Goal: Task Accomplishment & Management: Manage account settings

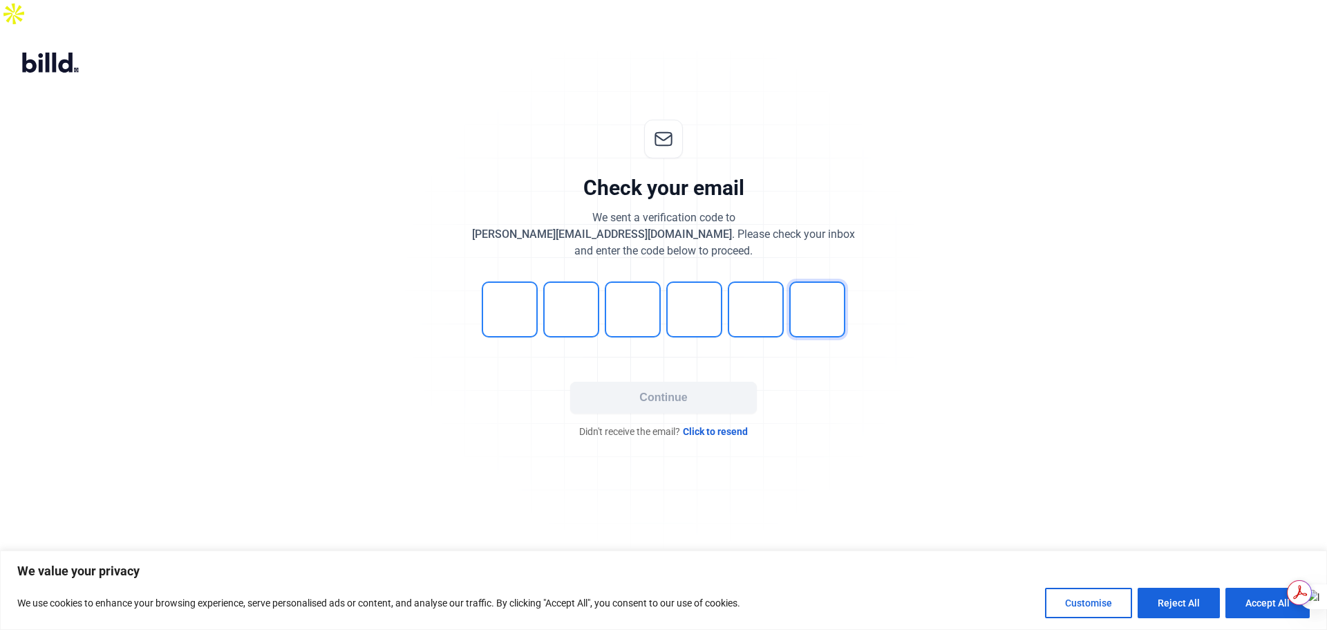
type input "2"
type input "5"
type input "4"
type input "6"
type input "7"
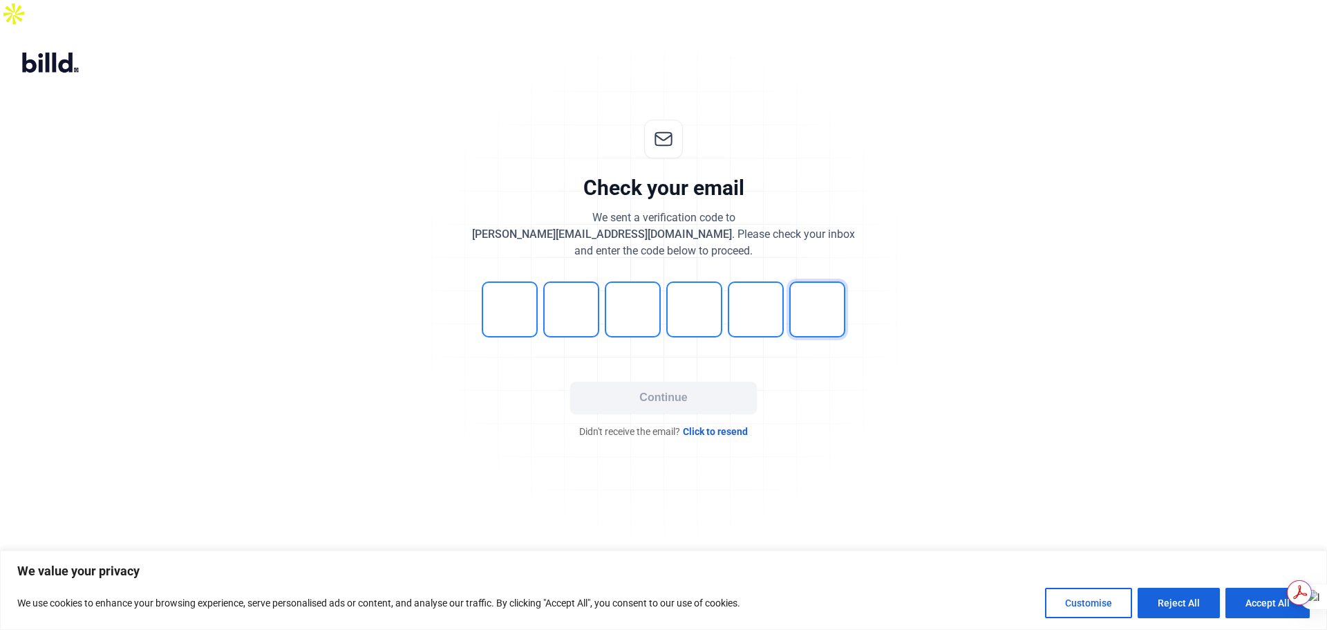
type input "4"
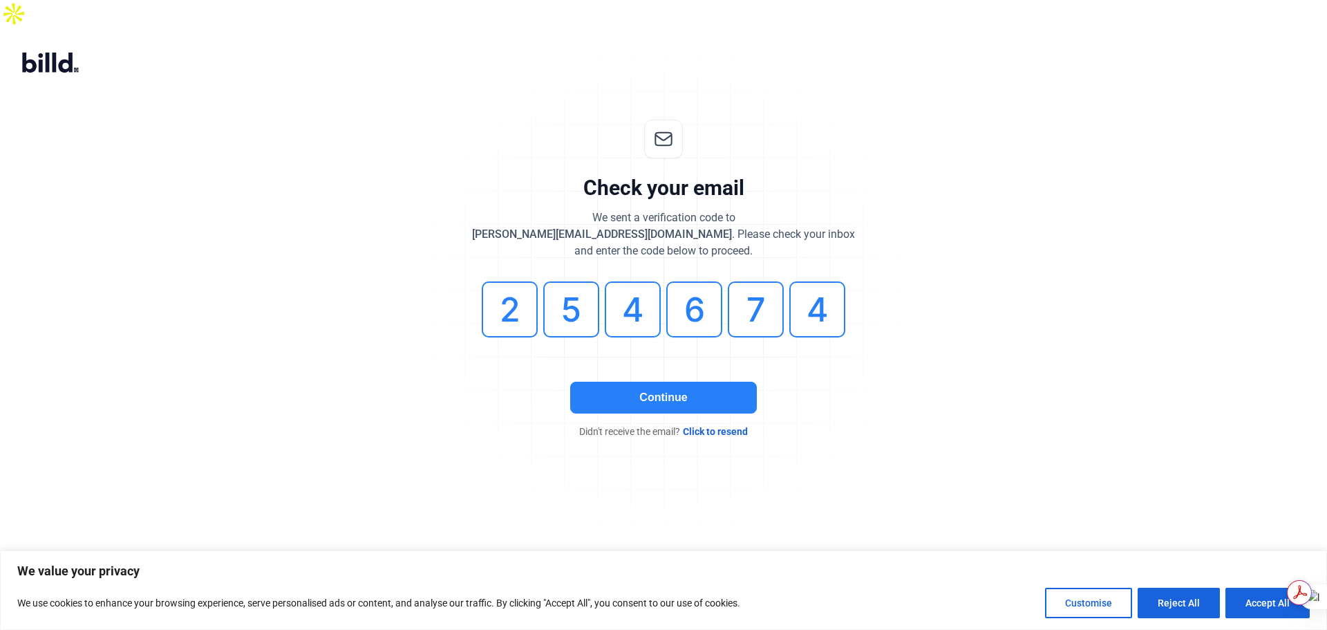
click at [659, 382] on button "Continue" at bounding box center [663, 398] width 187 height 32
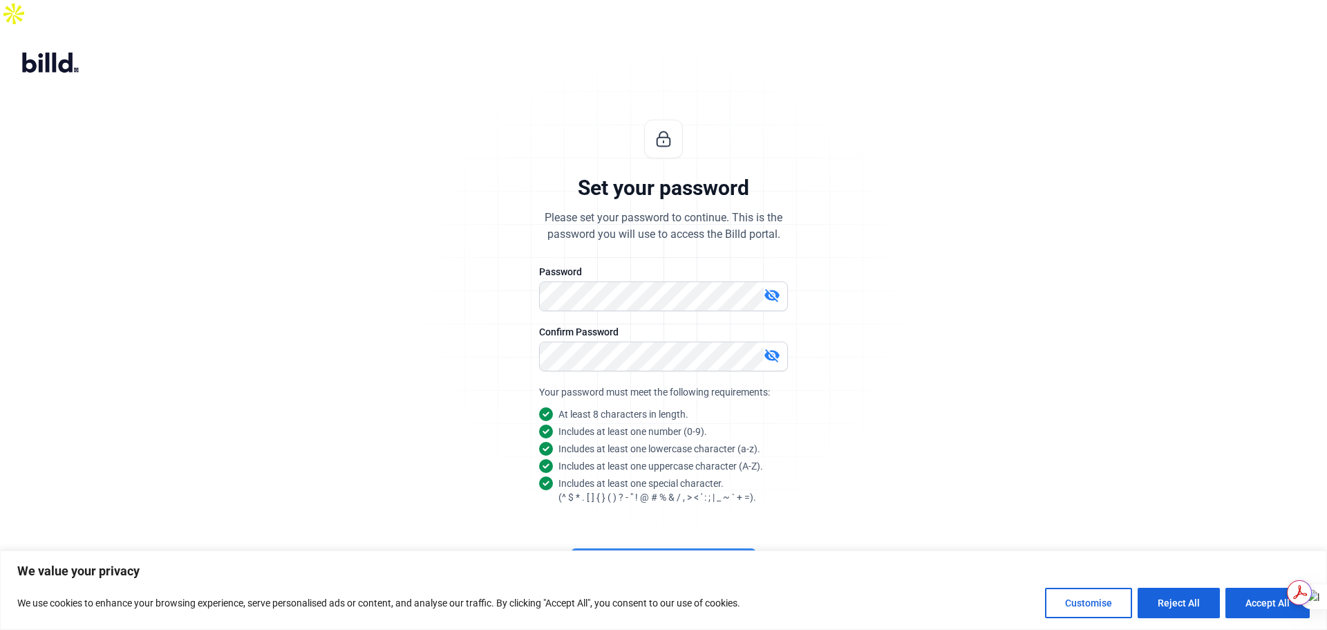
click at [664, 548] on button "Continue" at bounding box center [663, 564] width 187 height 32
